Goal: Task Accomplishment & Management: Manage account settings

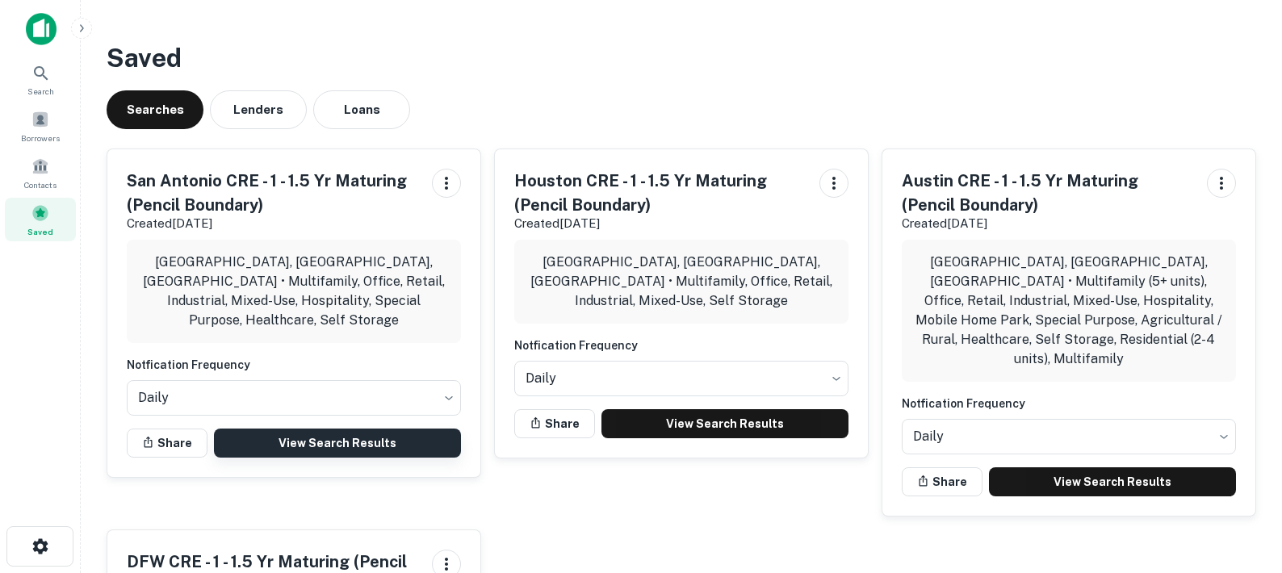
click at [408, 437] on link "View Search Results" at bounding box center [337, 443] width 247 height 29
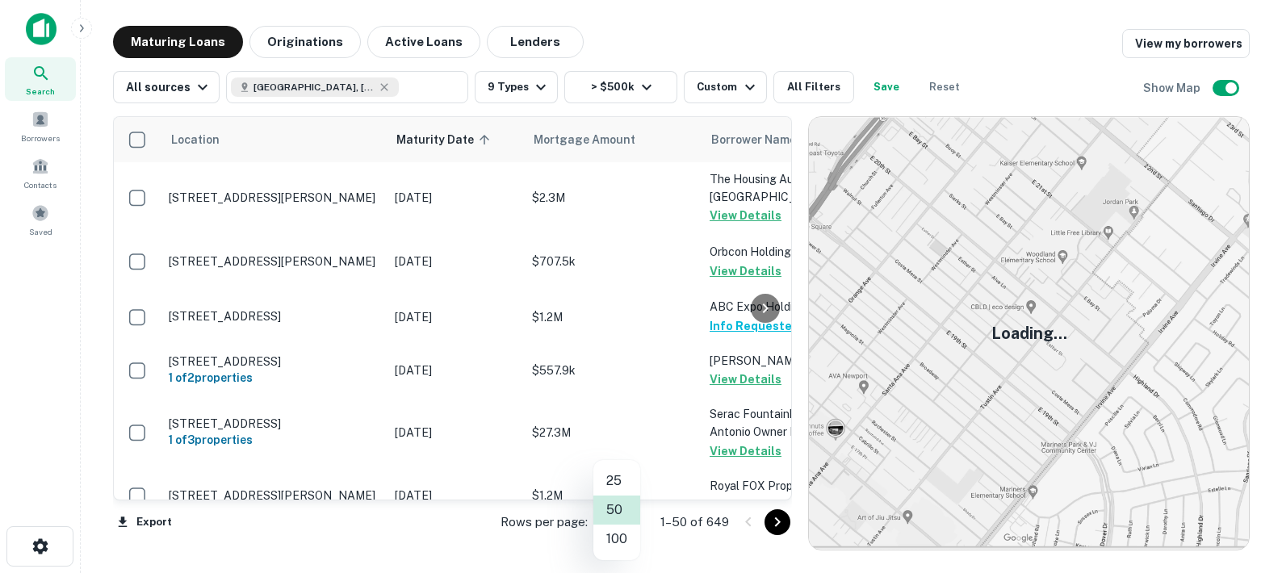
click at [626, 521] on body "Search Borrowers Contacts Saved Maturing Loans Originations Active Loans Lender…" at bounding box center [641, 286] width 1282 height 573
click at [623, 537] on li "100" at bounding box center [616, 539] width 47 height 29
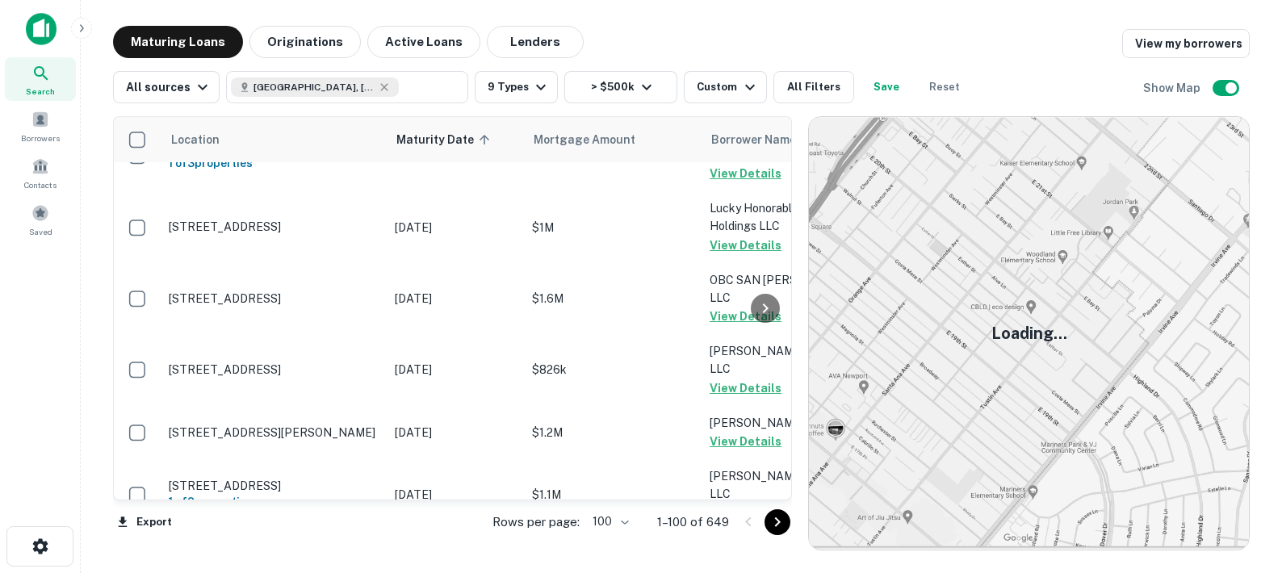
scroll to position [5481, 0]
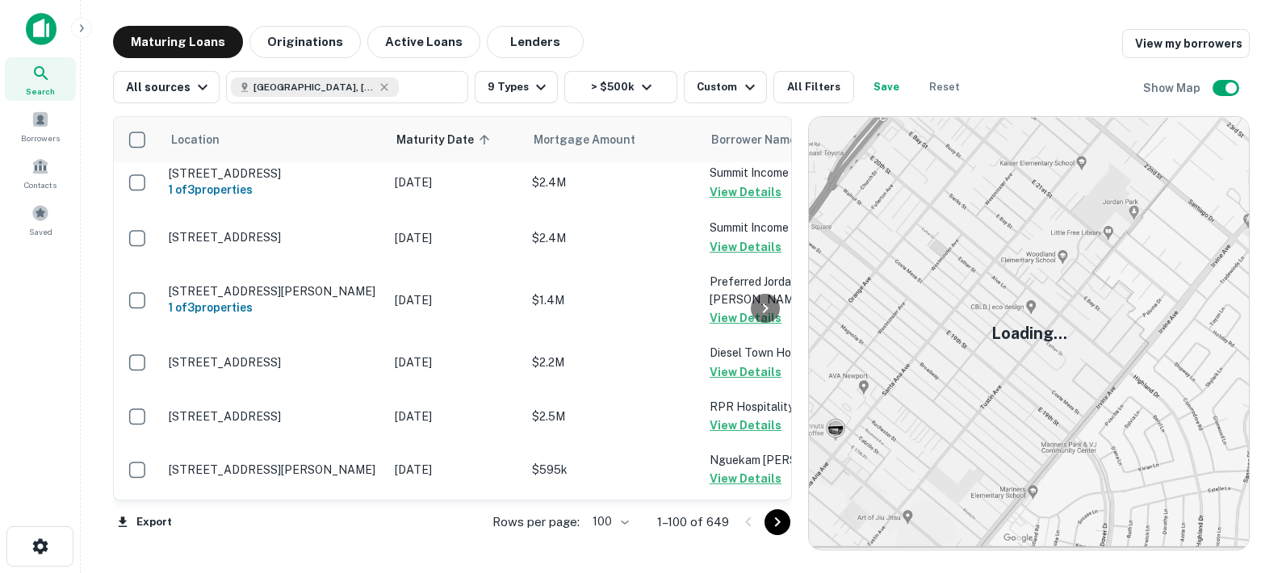
click at [776, 522] on icon "Go to next page" at bounding box center [777, 522] width 19 height 19
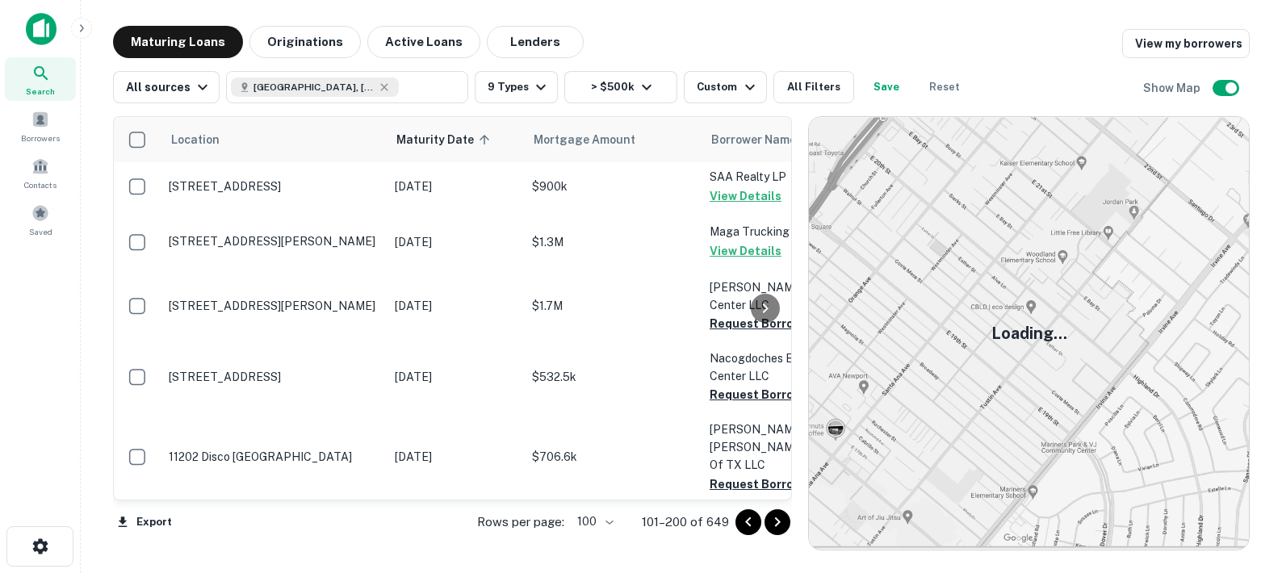
scroll to position [4162, 0]
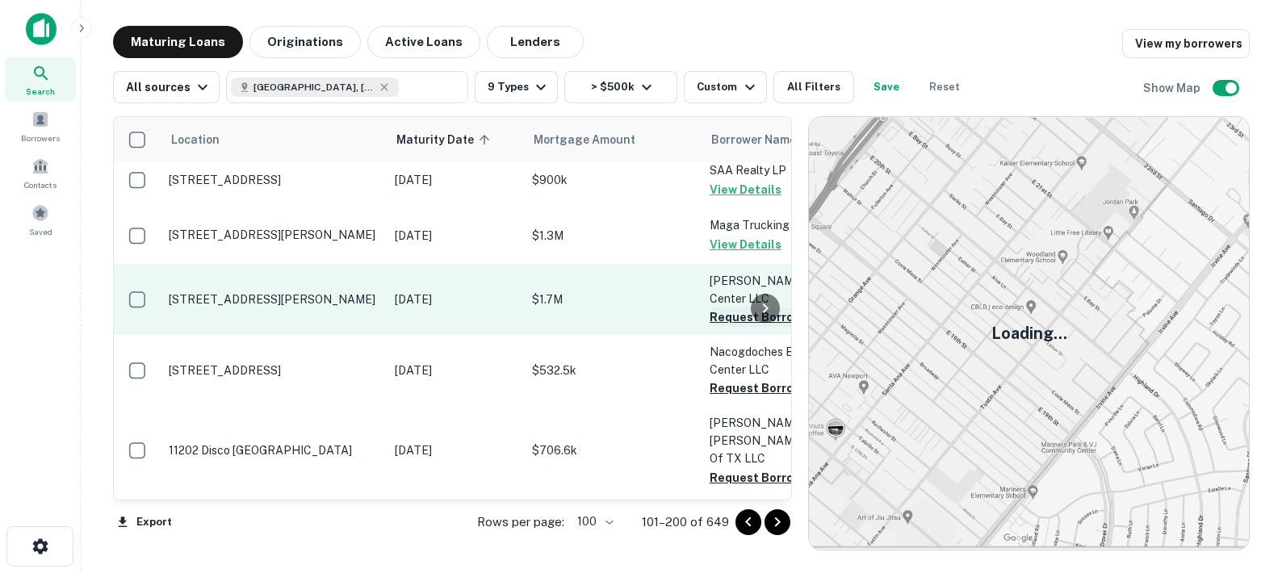
click at [727, 308] on button "Request Borrower Info" at bounding box center [775, 317] width 131 height 19
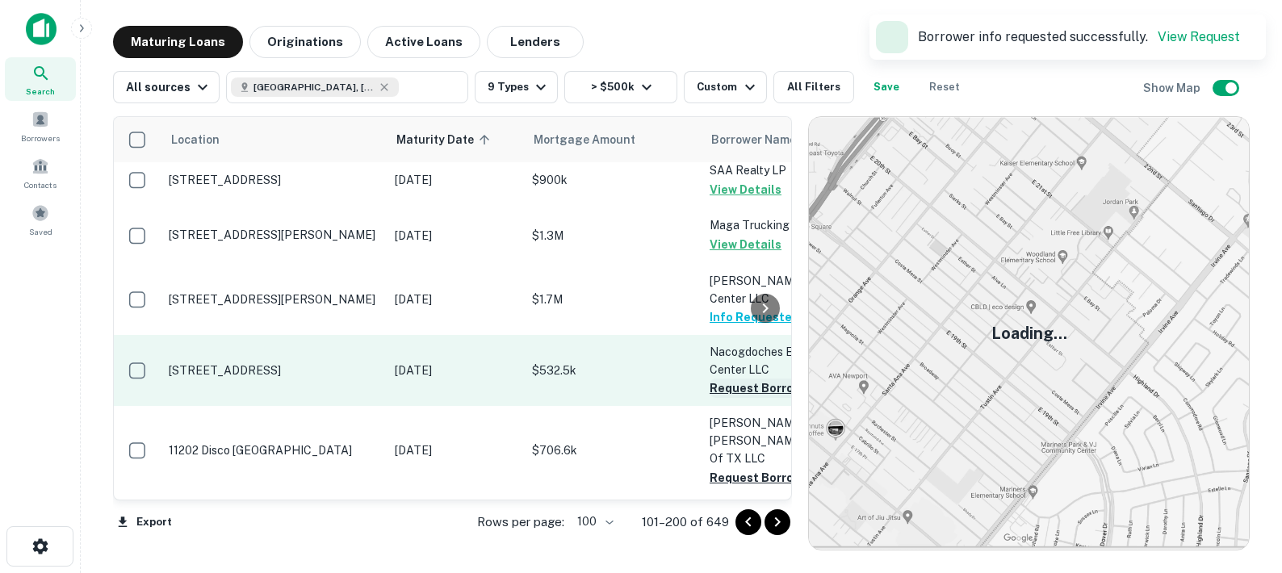
click at [713, 379] on button "Request Borrower Info" at bounding box center [775, 388] width 131 height 19
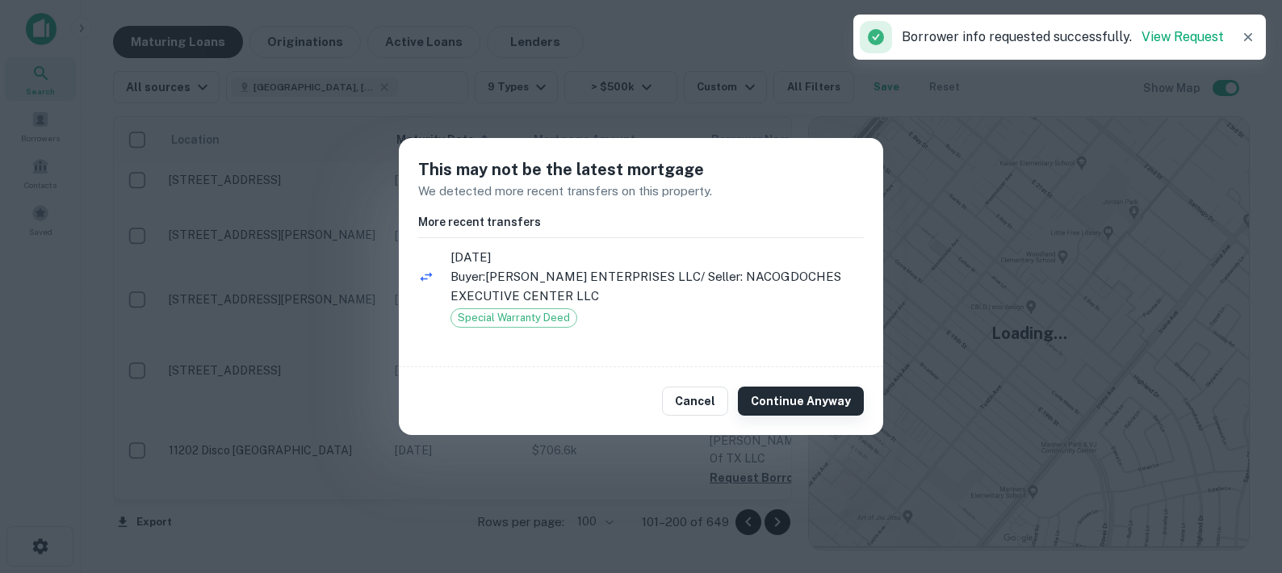
click at [767, 402] on button "Continue Anyway" at bounding box center [801, 401] width 126 height 29
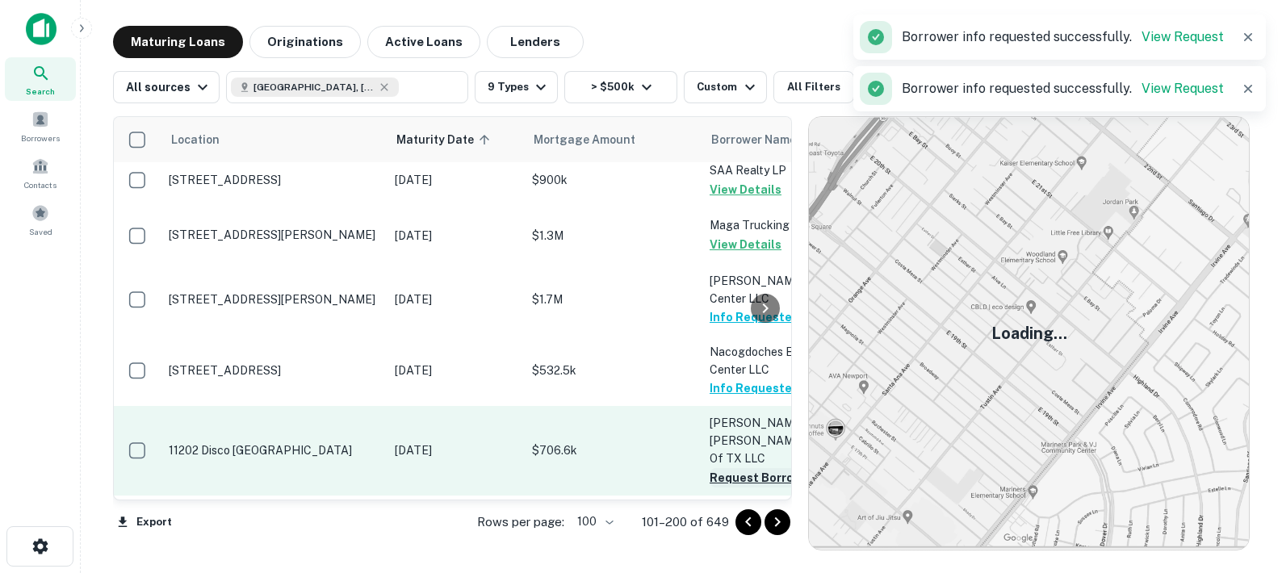
click at [730, 468] on button "Request Borrower Info" at bounding box center [775, 477] width 131 height 19
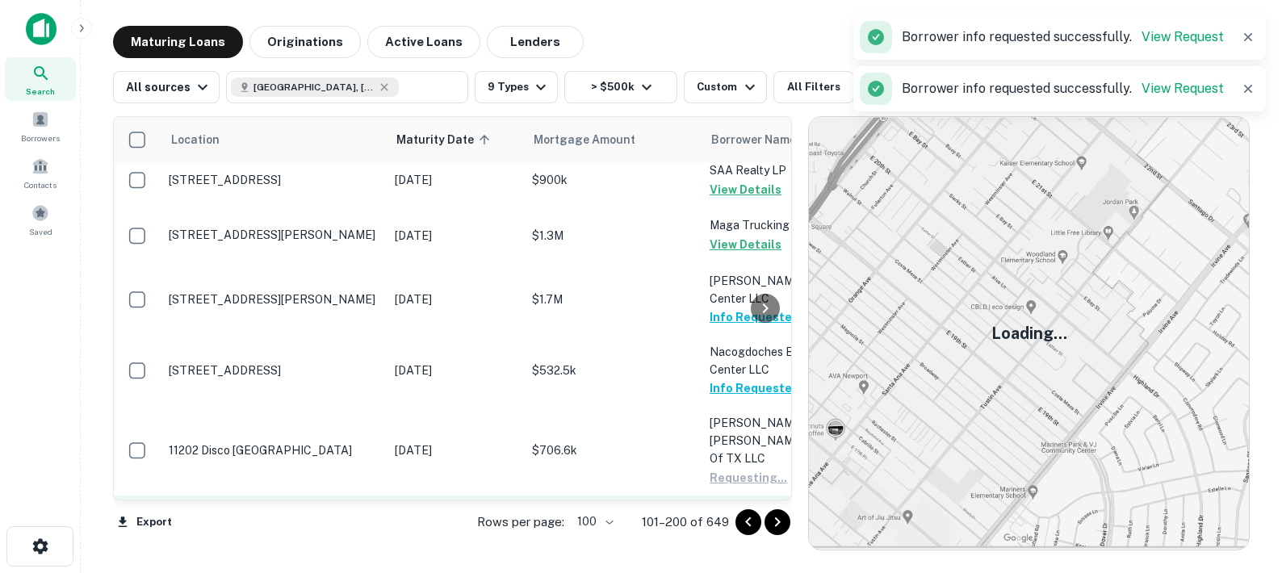
click at [723, 539] on button "Request Borrower Info" at bounding box center [775, 548] width 131 height 19
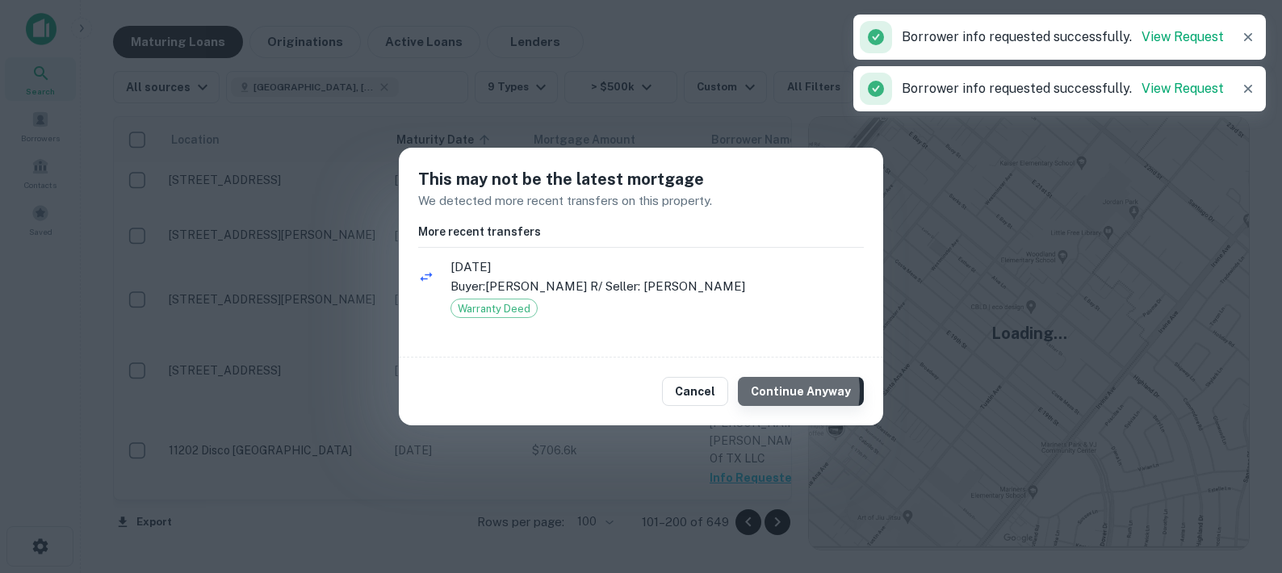
click at [772, 391] on button "Continue Anyway" at bounding box center [801, 391] width 126 height 29
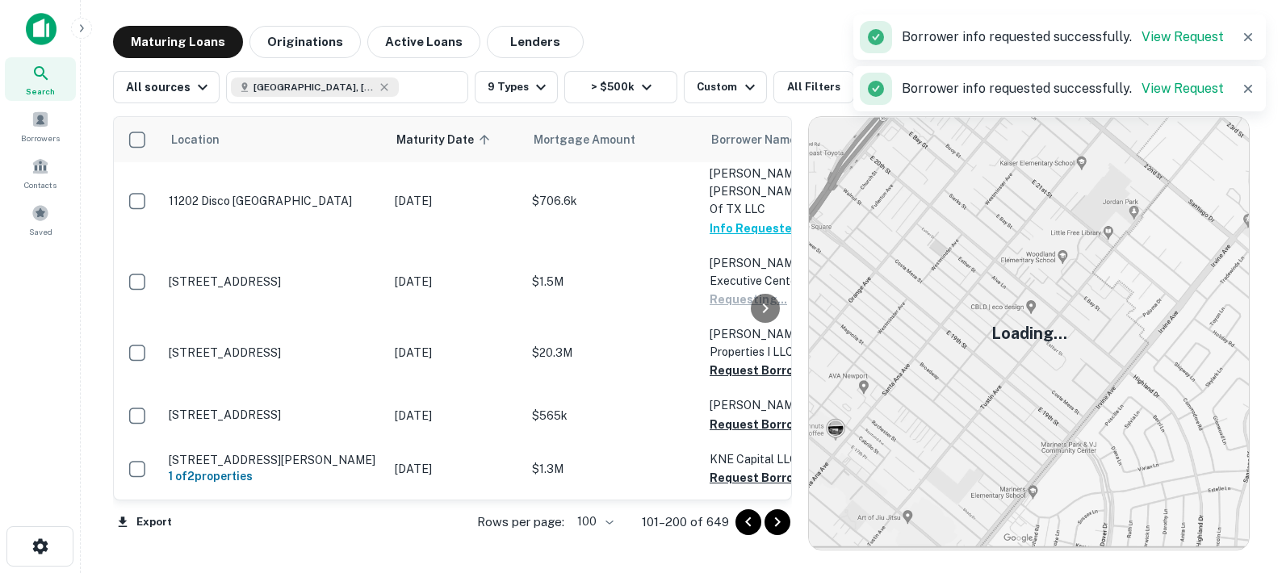
scroll to position [4411, 0]
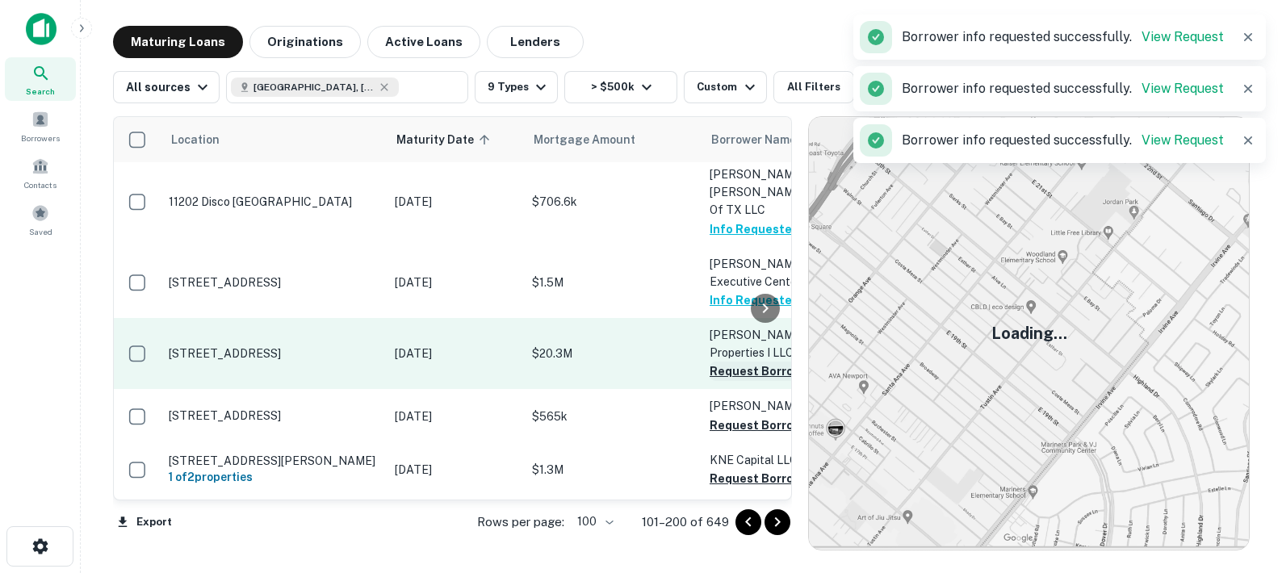
click at [726, 362] on button "Request Borrower Info" at bounding box center [775, 371] width 131 height 19
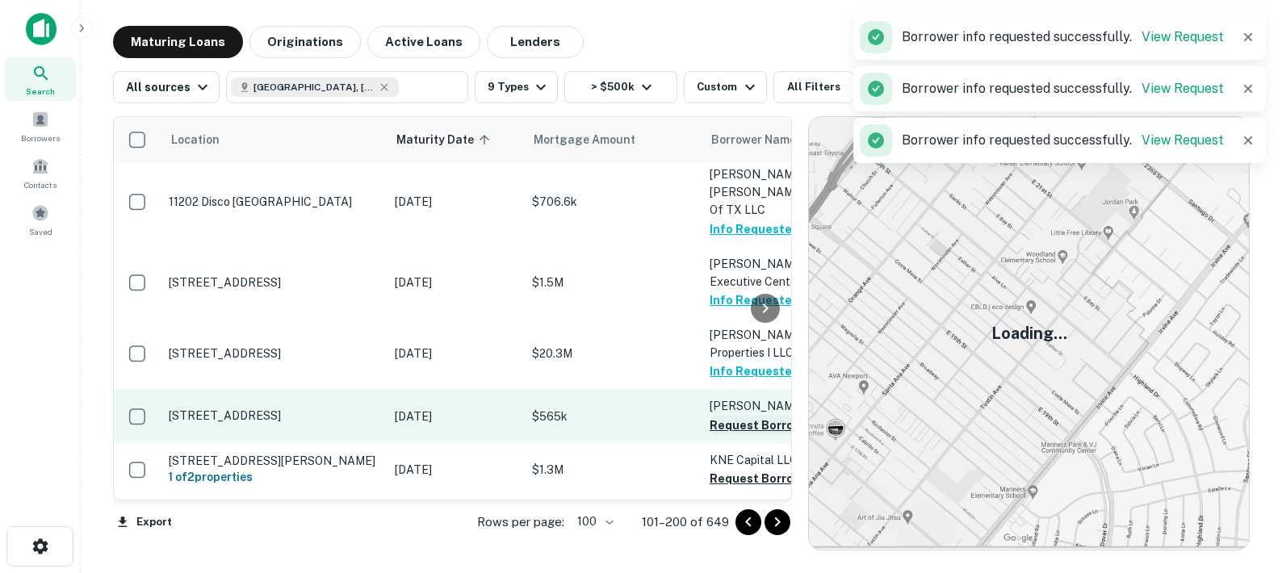
click at [733, 416] on button "Request Borrower Info" at bounding box center [775, 425] width 131 height 19
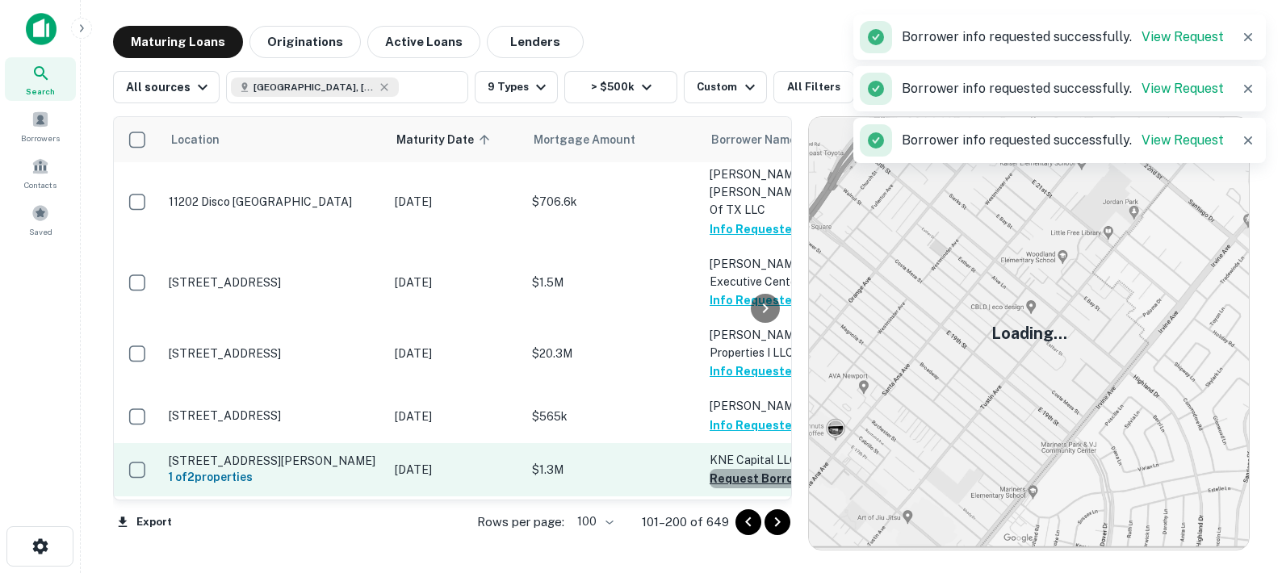
click at [735, 469] on button "Request Borrower Info" at bounding box center [775, 478] width 131 height 19
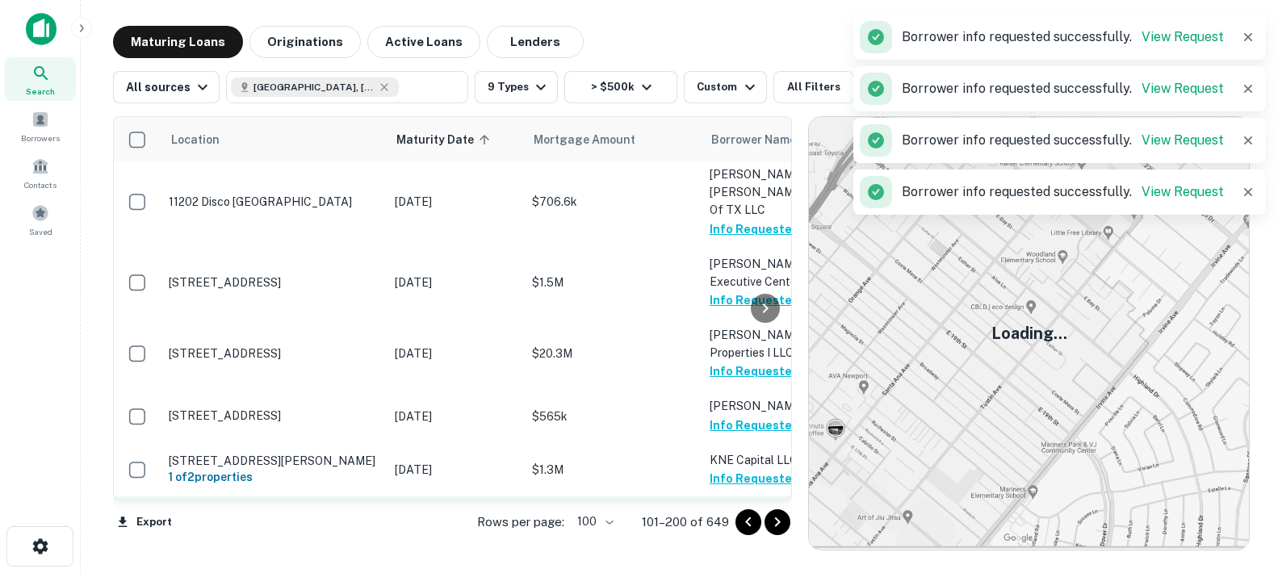
click at [737, 523] on button "Request Borrower Info" at bounding box center [775, 532] width 131 height 19
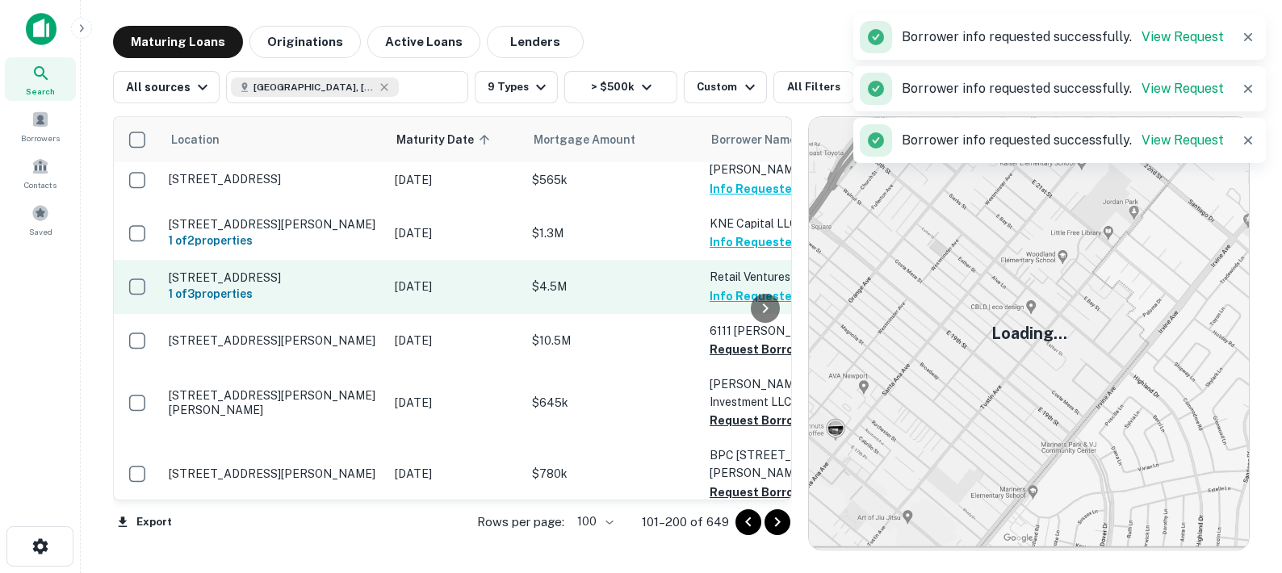
scroll to position [4642, 0]
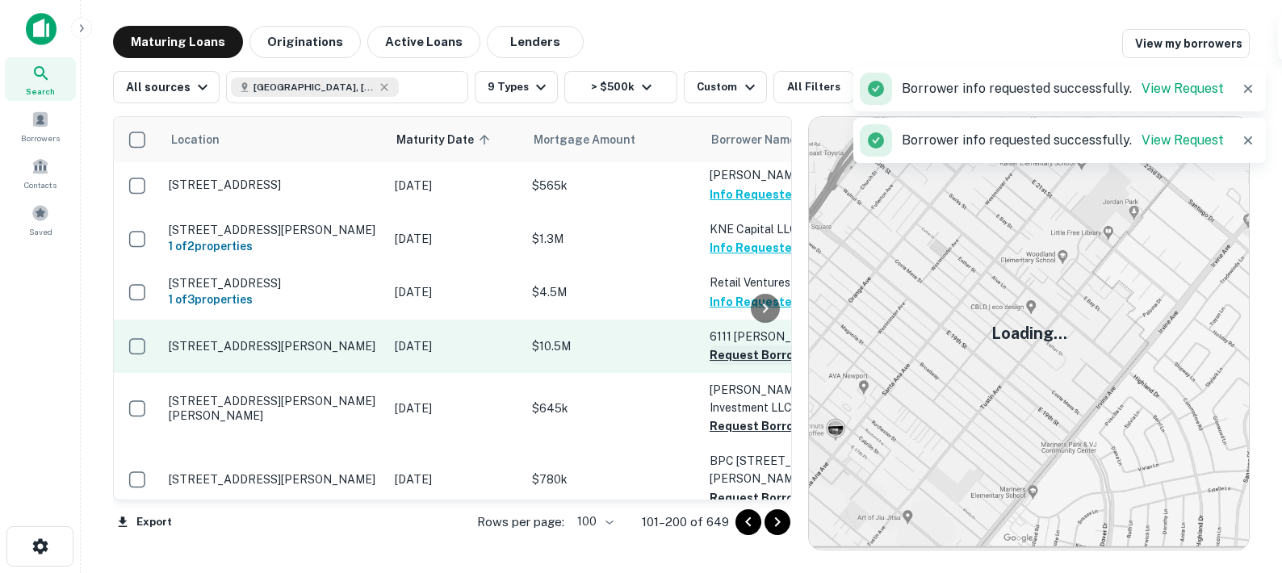
click at [718, 346] on button "Request Borrower Info" at bounding box center [775, 355] width 131 height 19
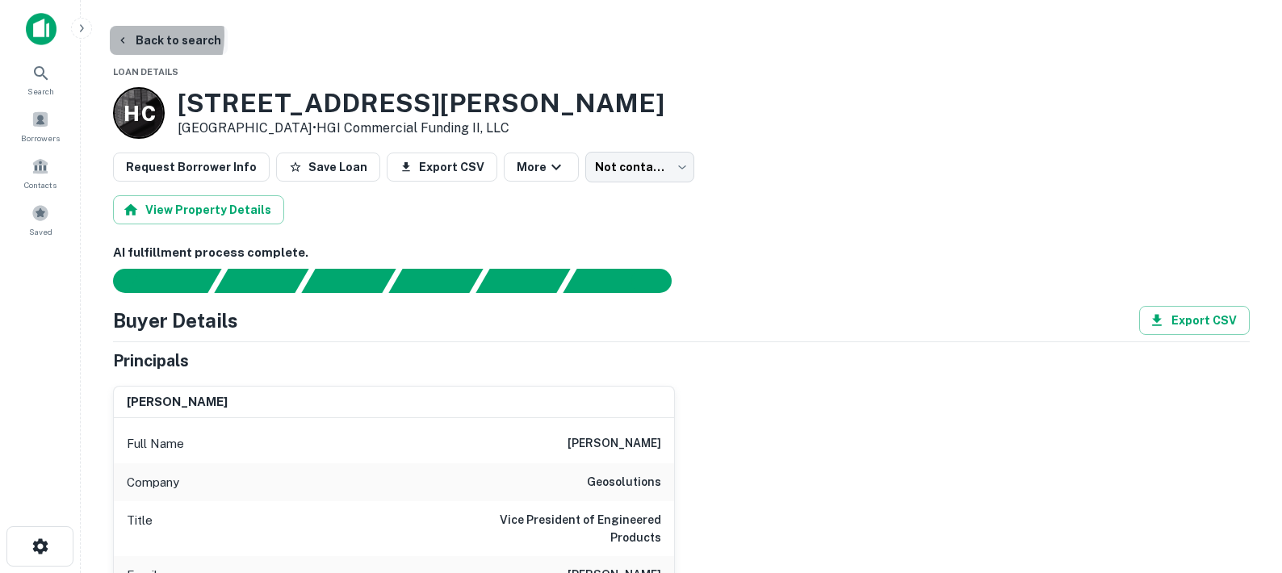
click at [124, 36] on icon "button" at bounding box center [122, 40] width 13 height 13
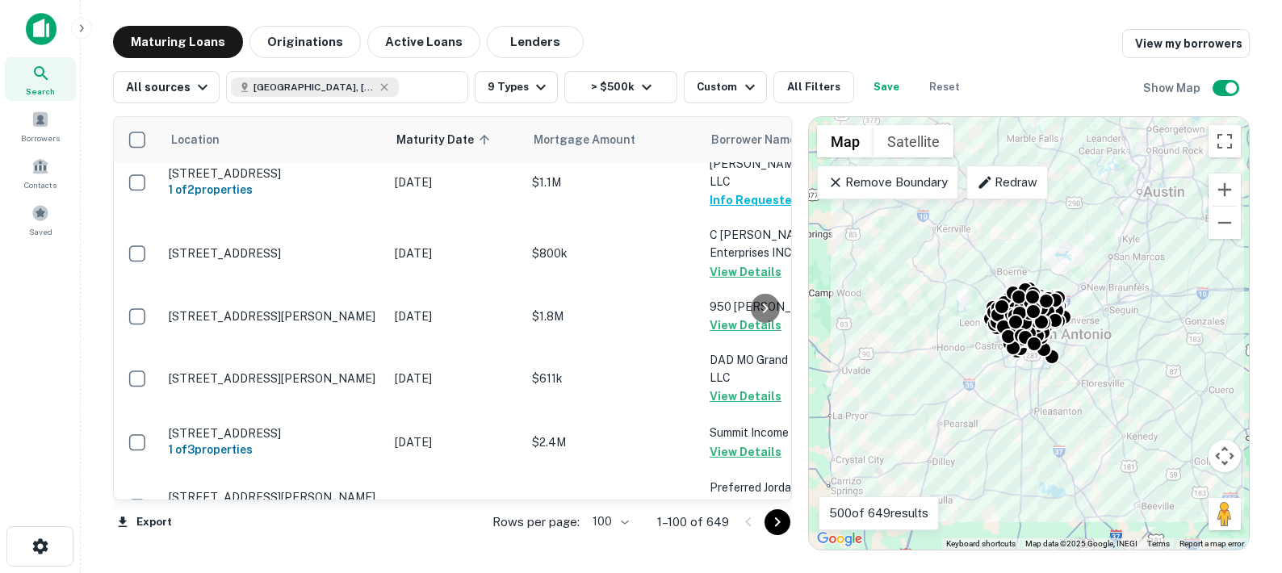
scroll to position [5472, 0]
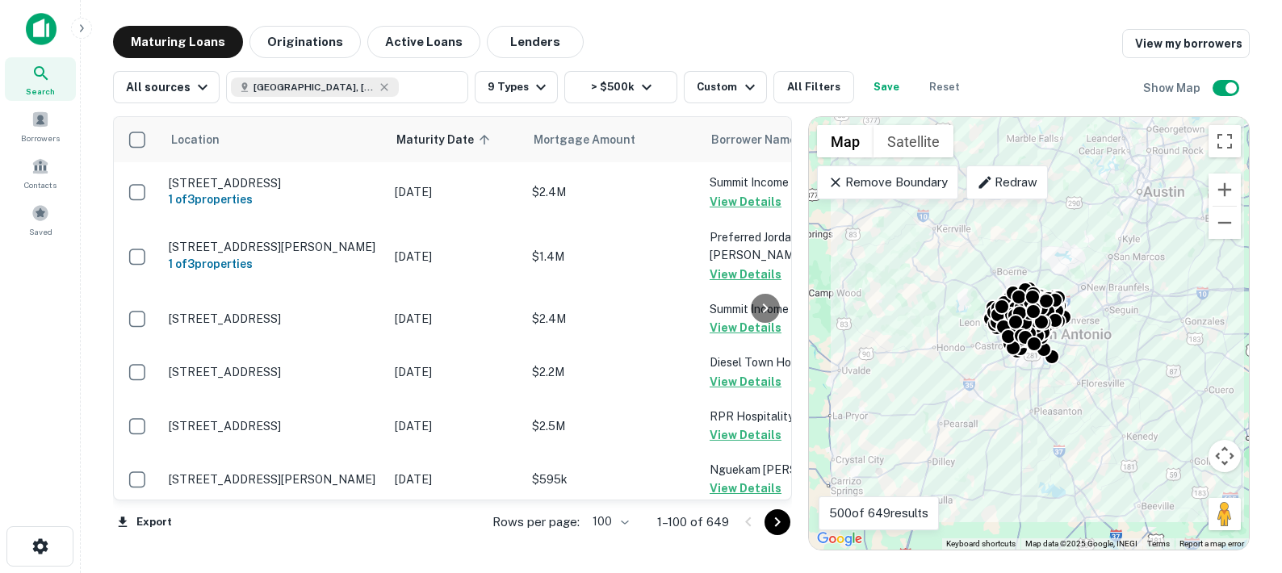
click at [776, 521] on icon "Go to next page" at bounding box center [777, 522] width 19 height 19
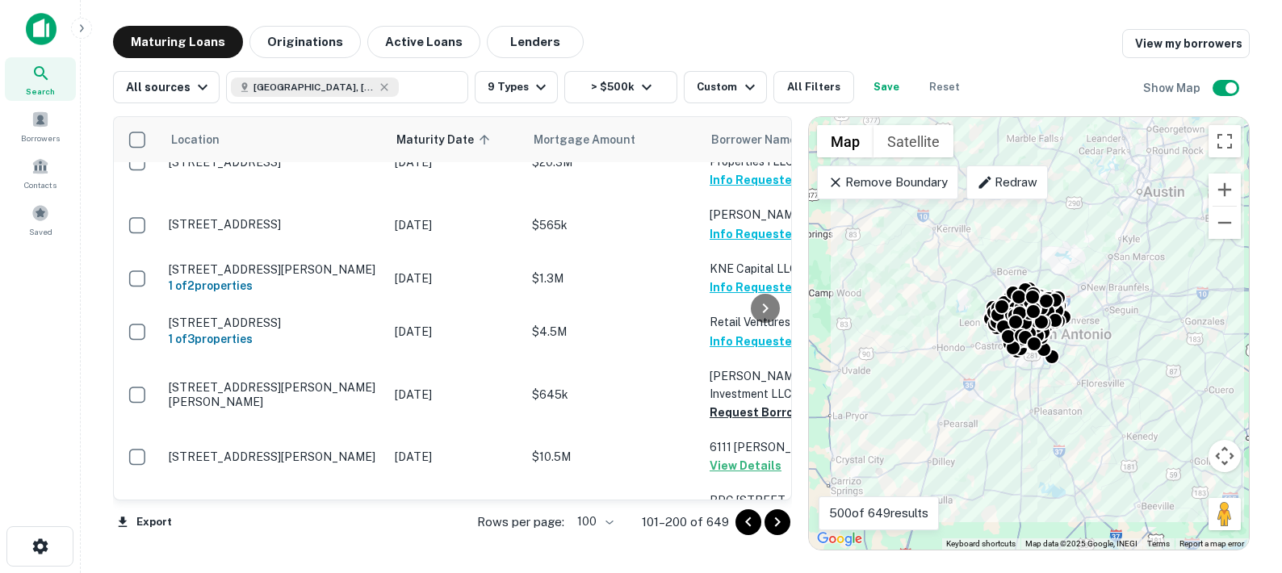
scroll to position [4611, 0]
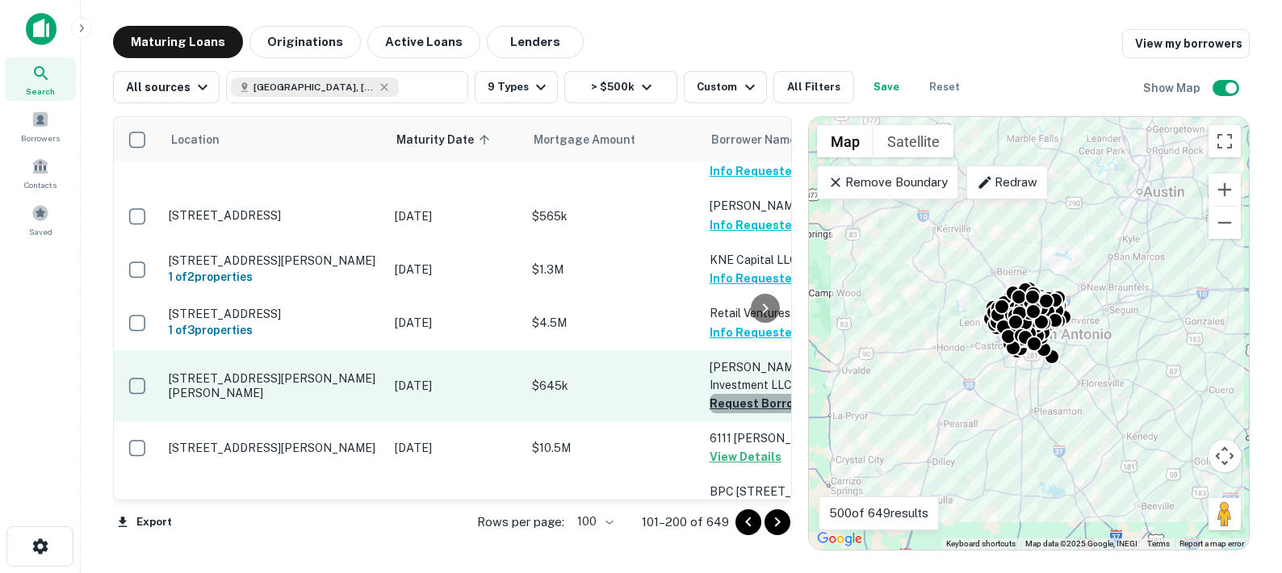
click at [715, 394] on button "Request Borrower Info" at bounding box center [775, 403] width 131 height 19
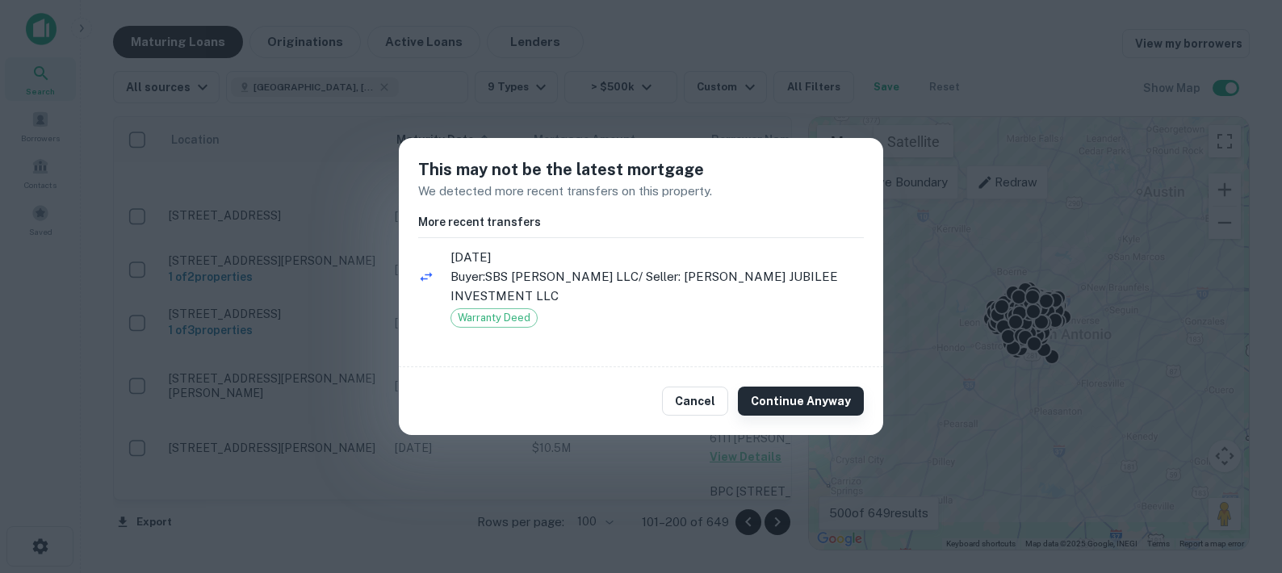
click at [771, 400] on button "Continue Anyway" at bounding box center [801, 401] width 126 height 29
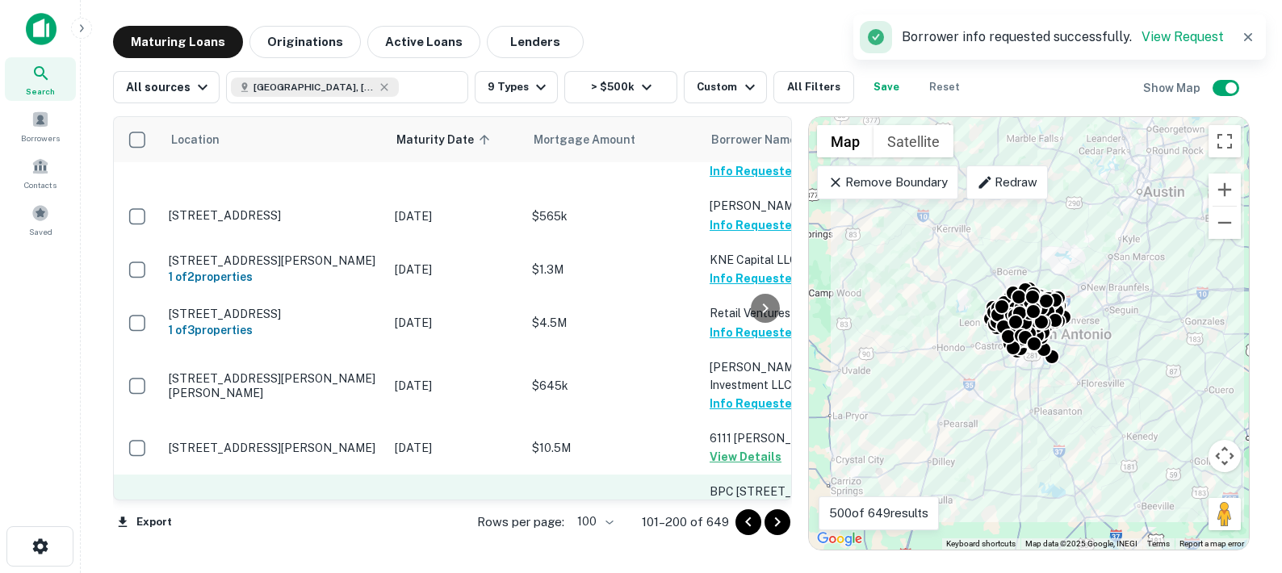
click at [715, 519] on button "Request Borrower Info" at bounding box center [775, 528] width 131 height 19
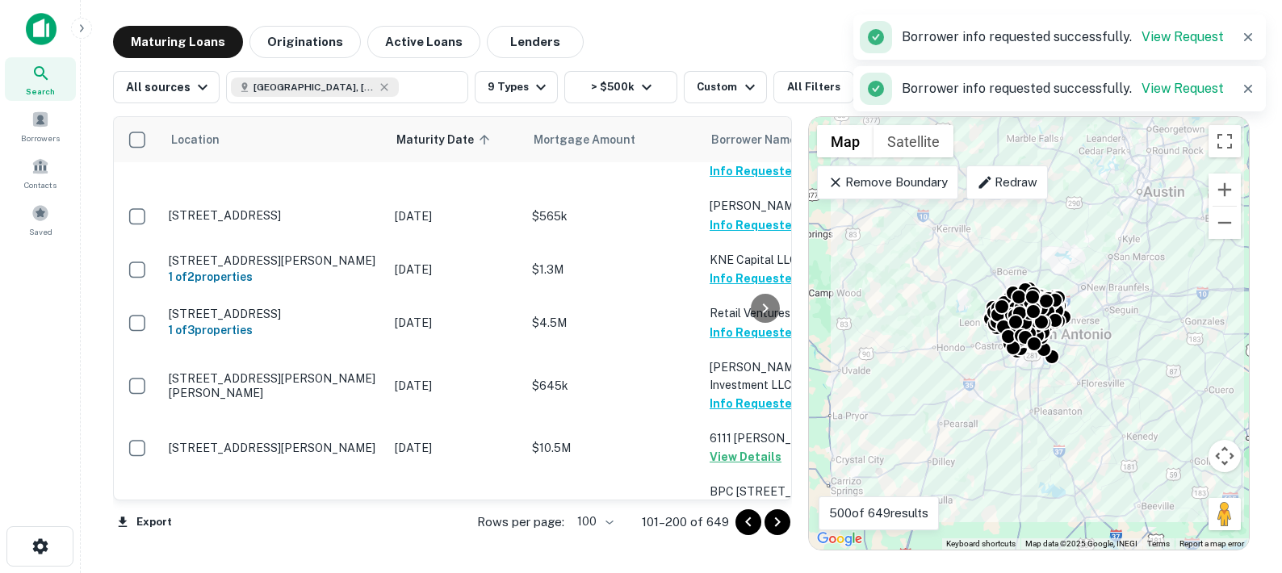
click at [723, 572] on button "Request Borrower Info" at bounding box center [775, 581] width 131 height 19
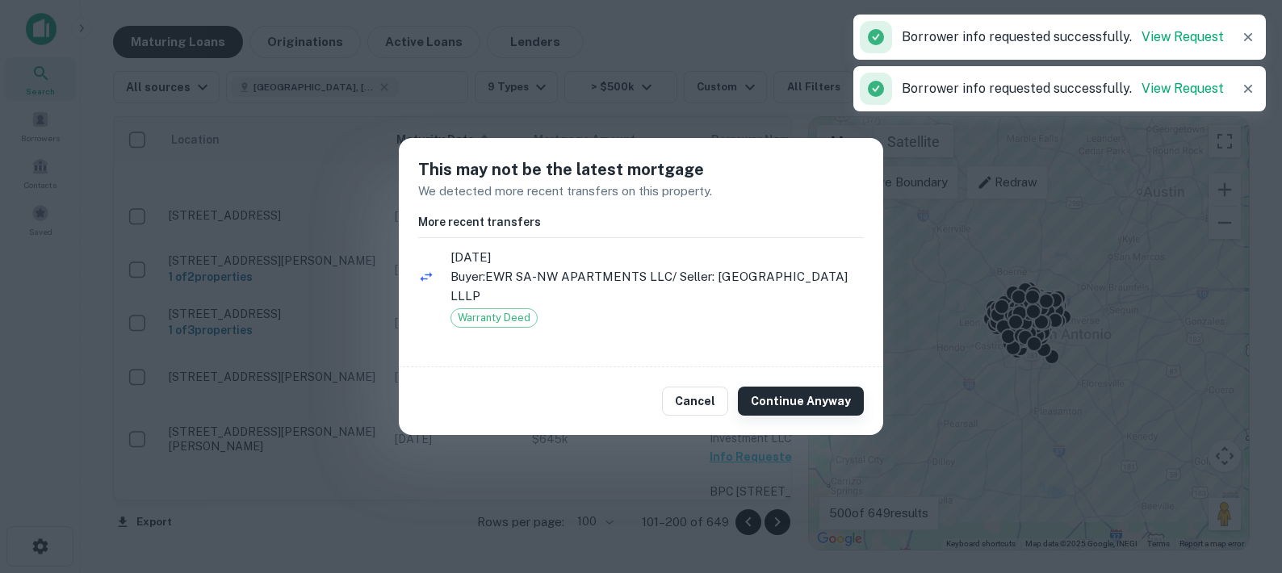
click at [767, 392] on button "Continue Anyway" at bounding box center [801, 401] width 126 height 29
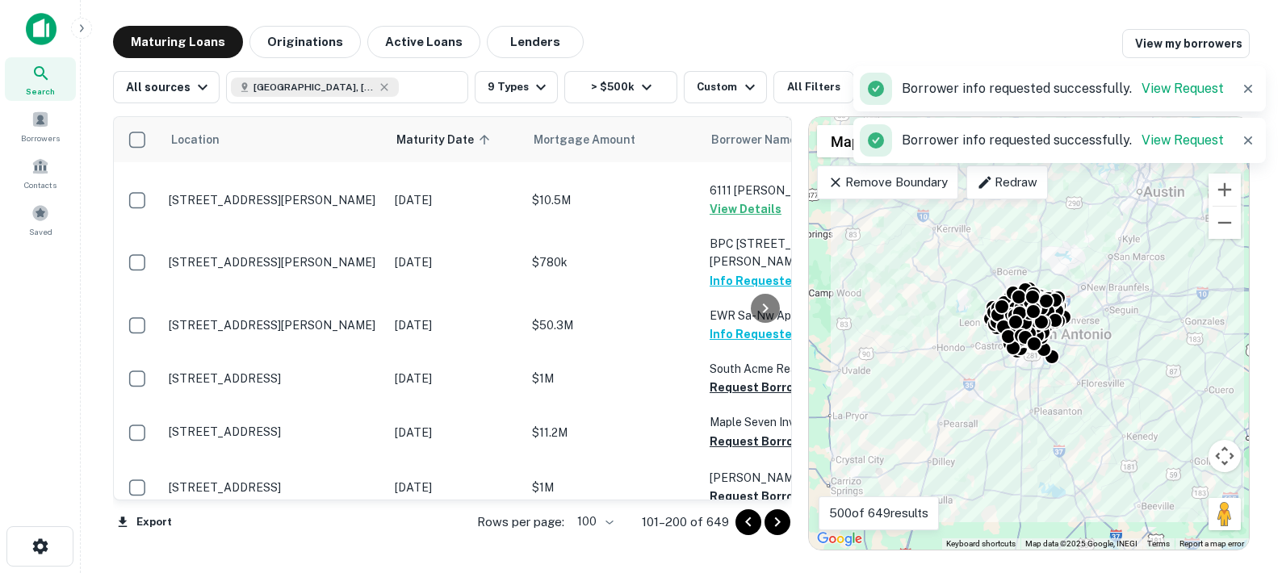
scroll to position [4858, 0]
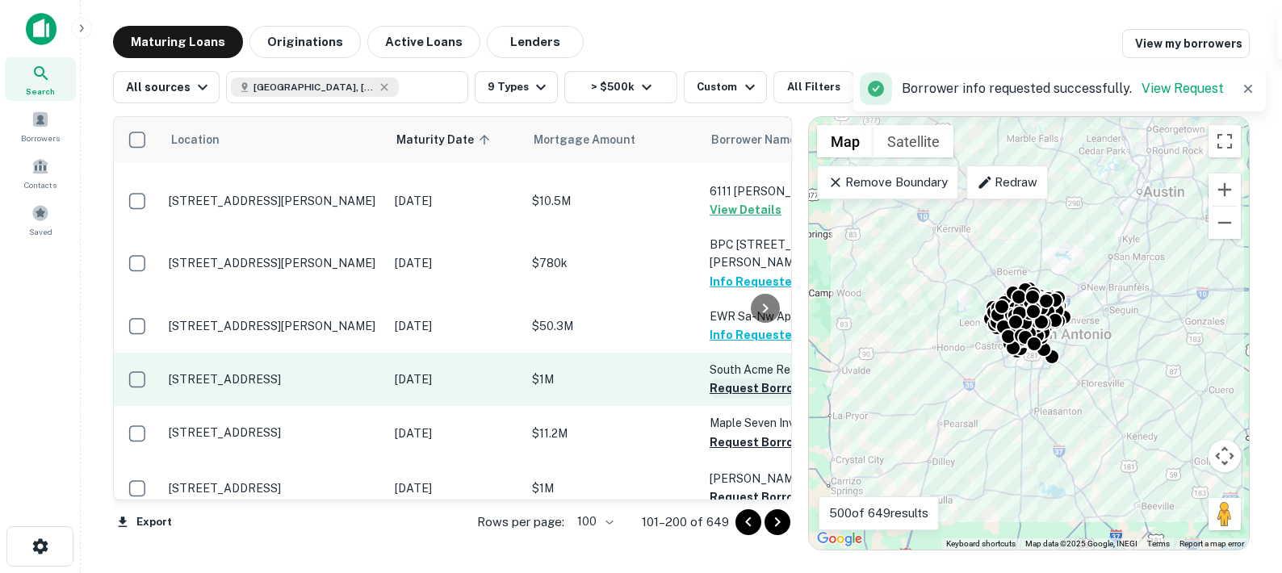
click at [712, 379] on button "Request Borrower Info" at bounding box center [775, 388] width 131 height 19
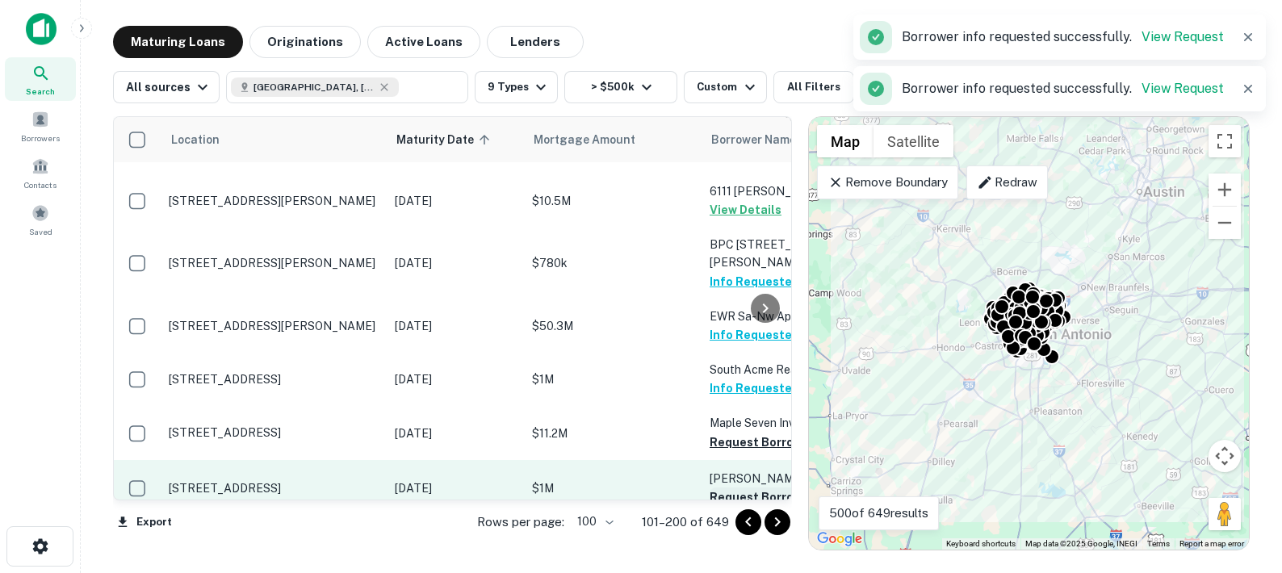
click at [714, 433] on button "Request Borrower Info" at bounding box center [775, 442] width 131 height 19
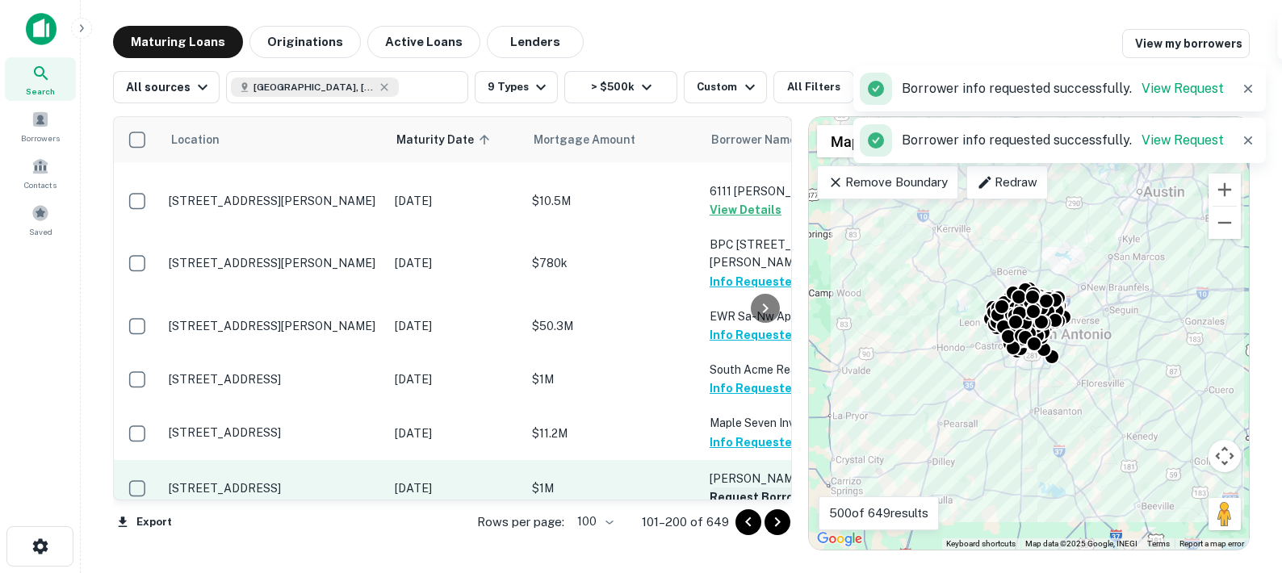
click at [715, 488] on button "Request Borrower Info" at bounding box center [775, 497] width 131 height 19
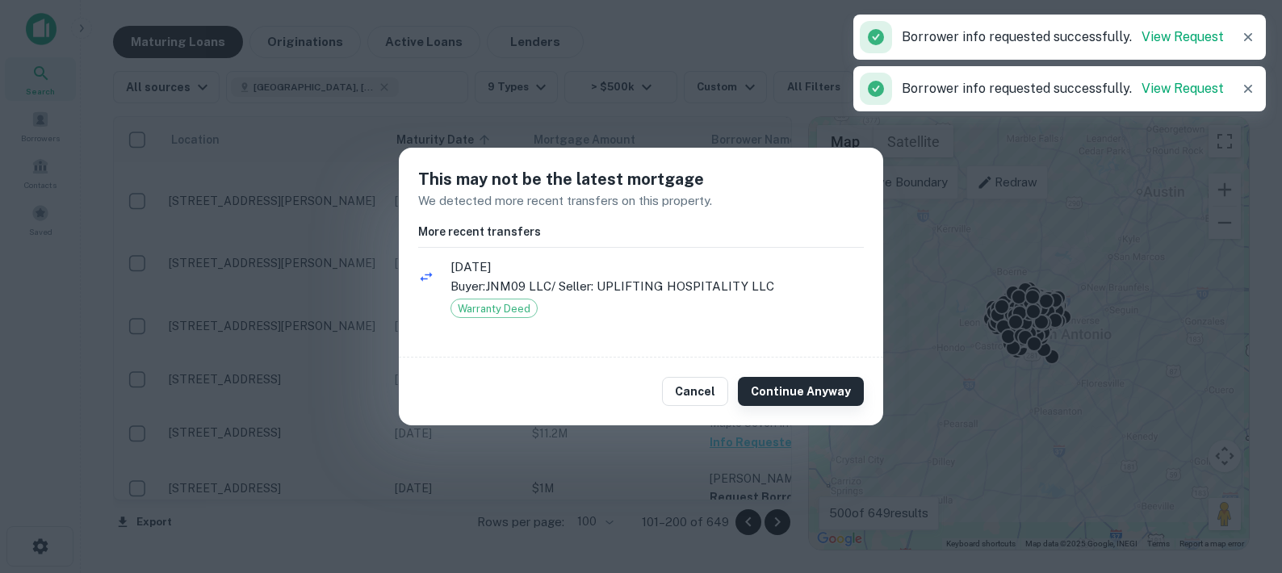
click at [769, 390] on button "Continue Anyway" at bounding box center [801, 391] width 126 height 29
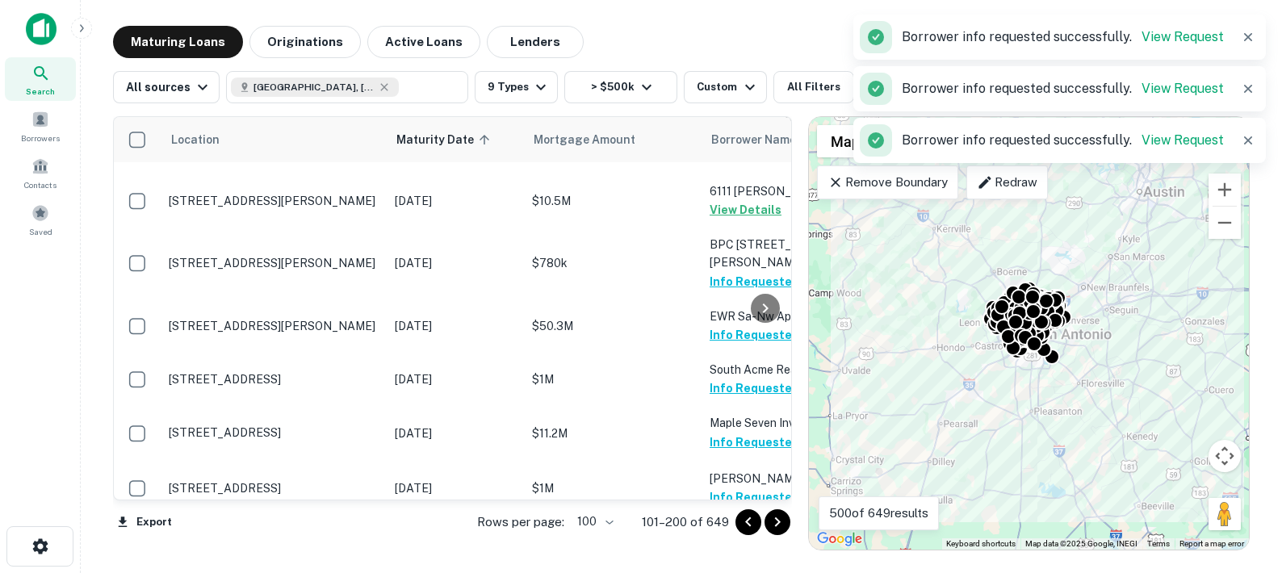
click at [714, 542] on button "Request Borrower Info" at bounding box center [775, 551] width 131 height 19
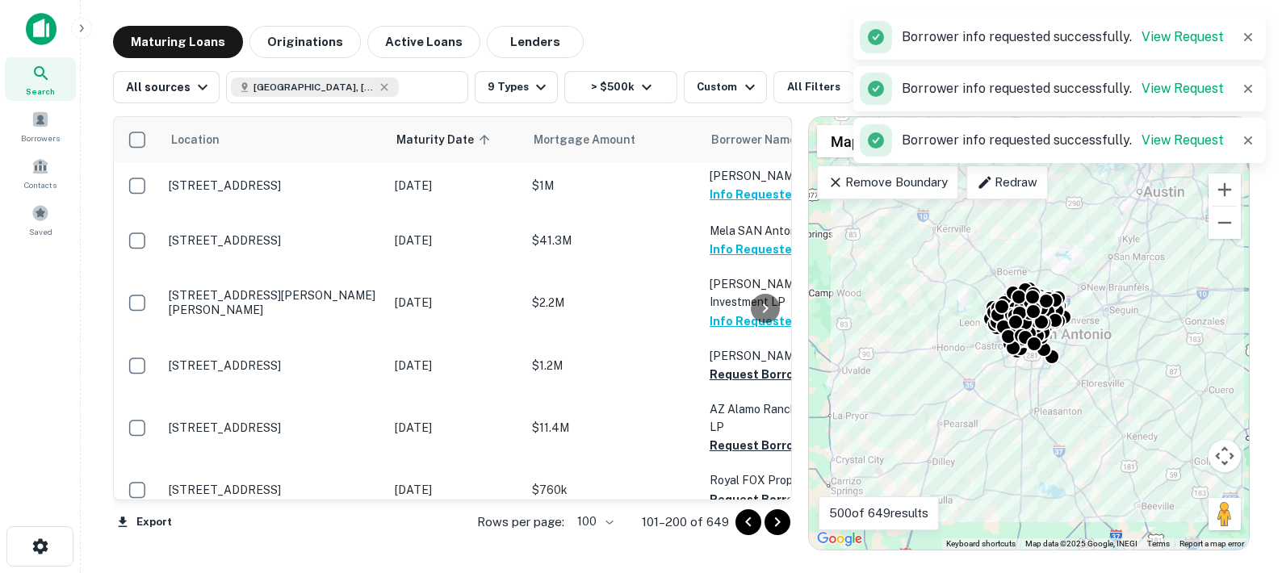
scroll to position [5171, 0]
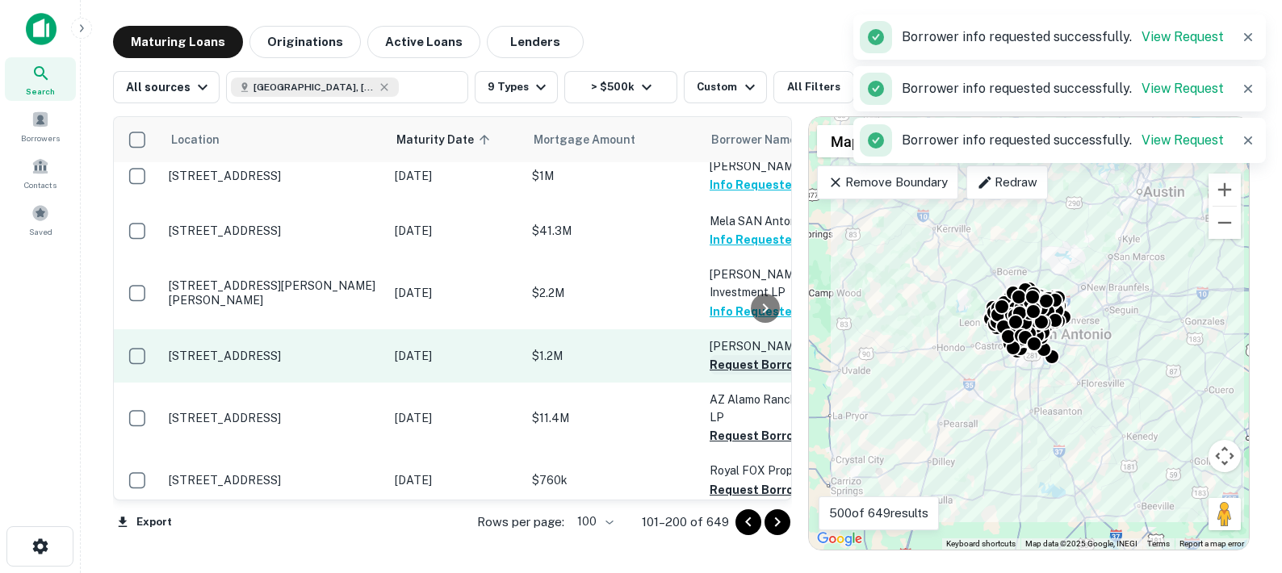
click at [716, 355] on button "Request Borrower Info" at bounding box center [775, 364] width 131 height 19
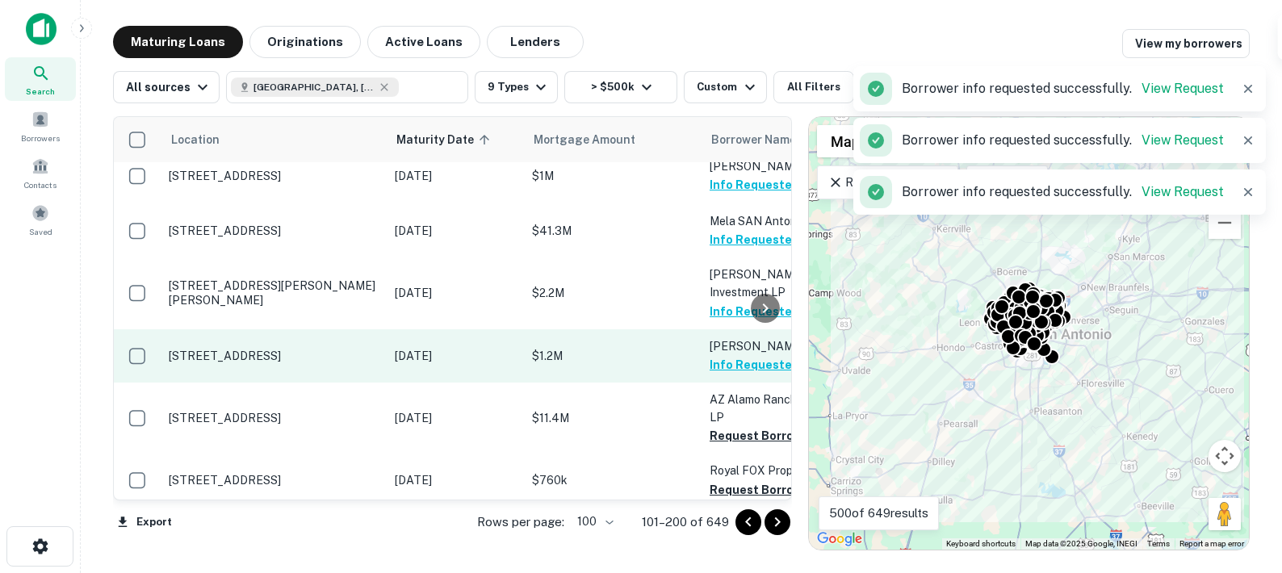
scroll to position [5194, 0]
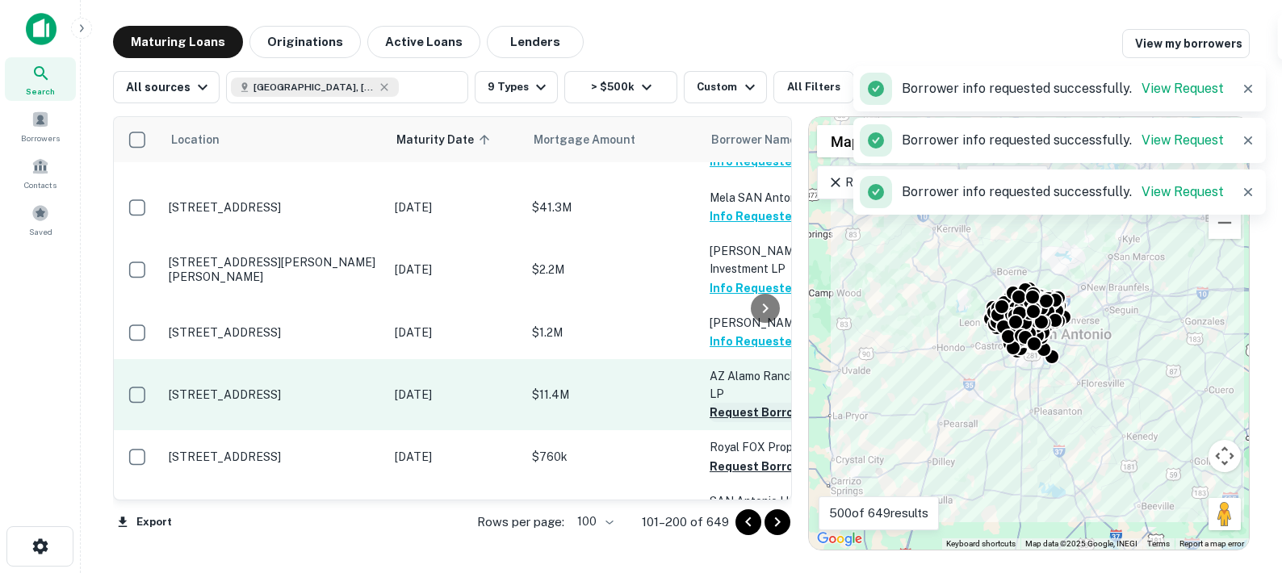
click at [716, 403] on button "Request Borrower Info" at bounding box center [775, 412] width 131 height 19
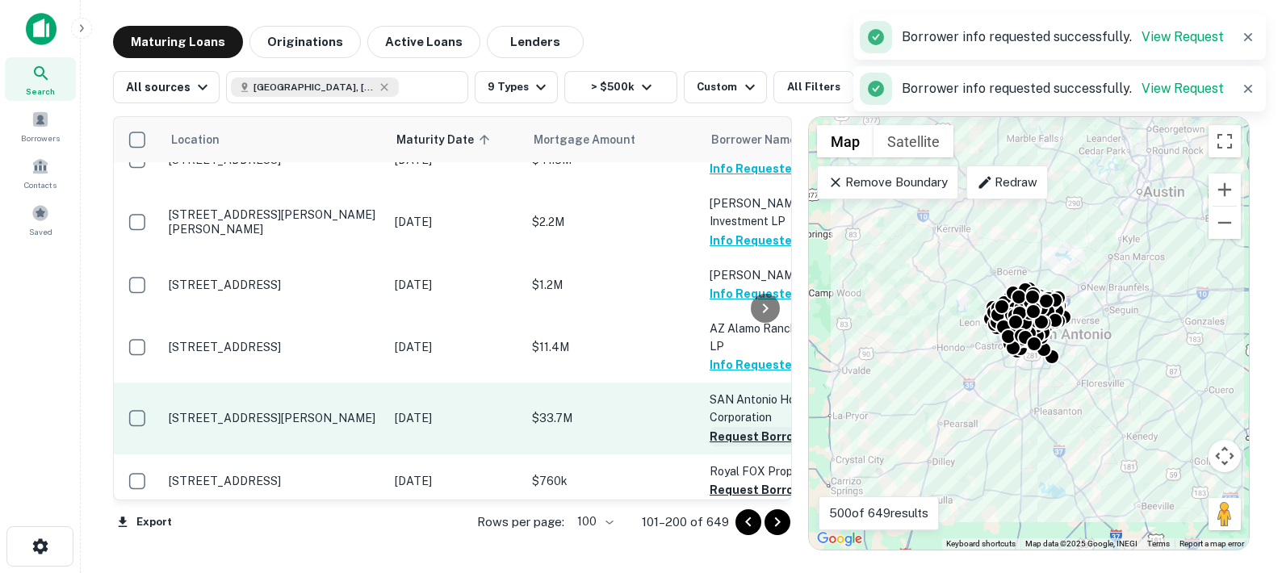
scroll to position [5321, 0]
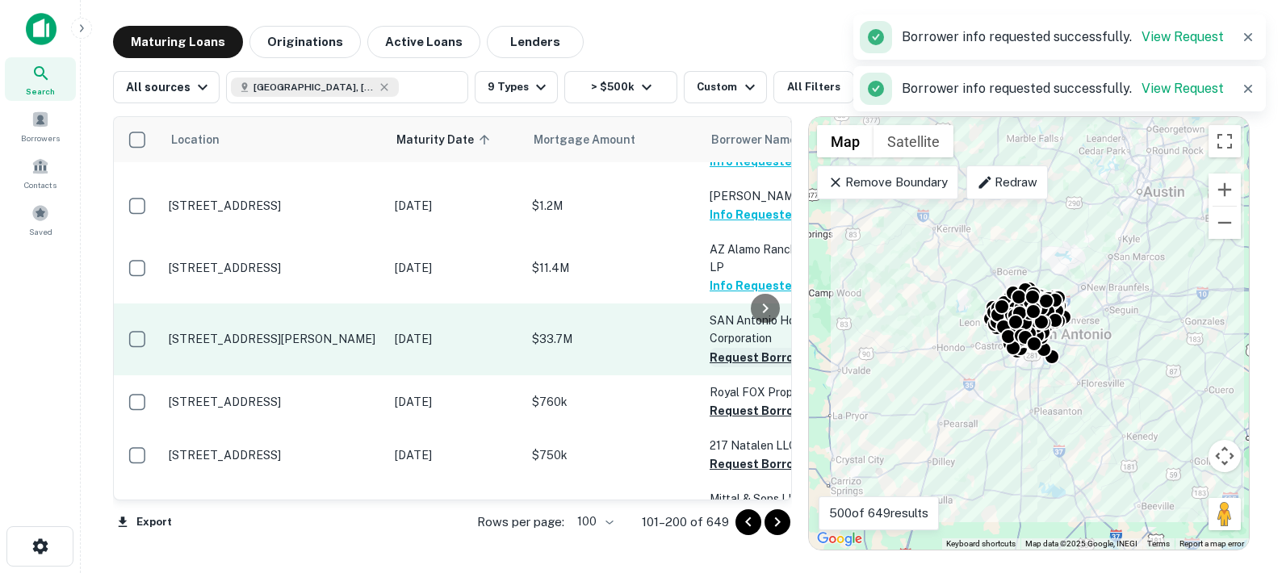
click at [716, 348] on button "Request Borrower Info" at bounding box center [775, 357] width 131 height 19
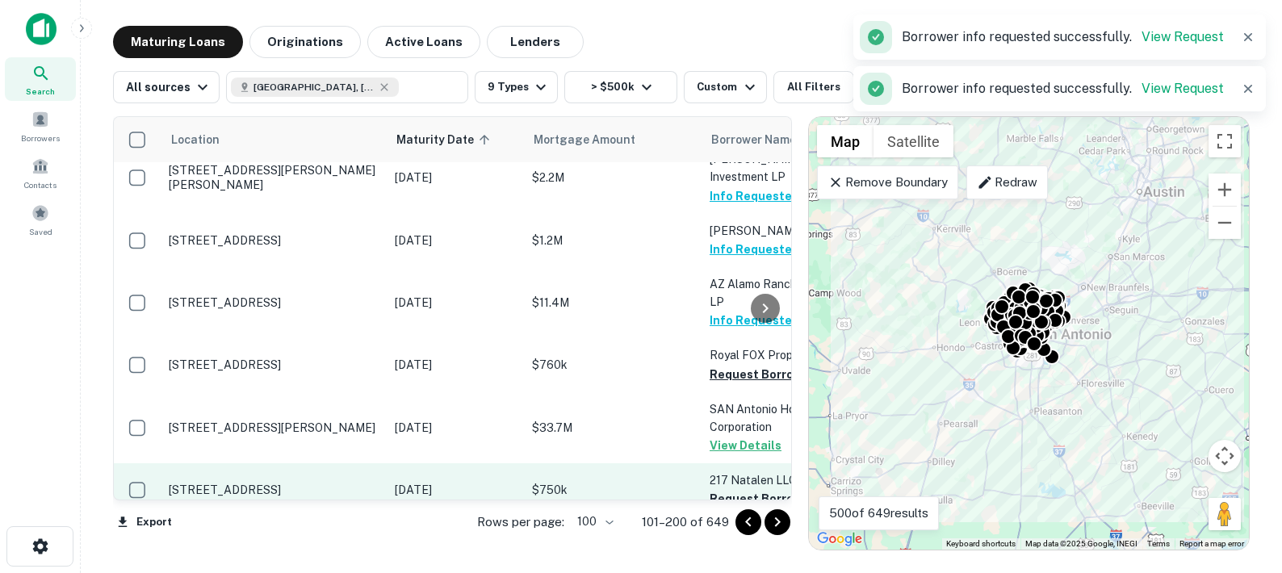
scroll to position [5288, 0]
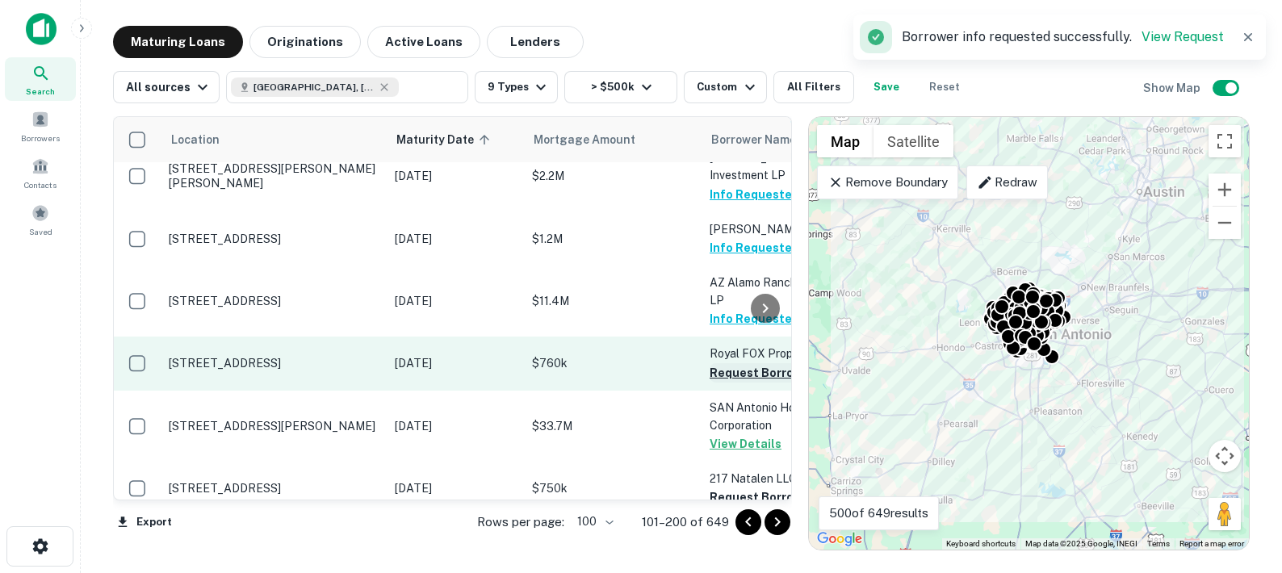
click at [717, 363] on button "Request Borrower Info" at bounding box center [775, 372] width 131 height 19
